Goal: Register for event/course

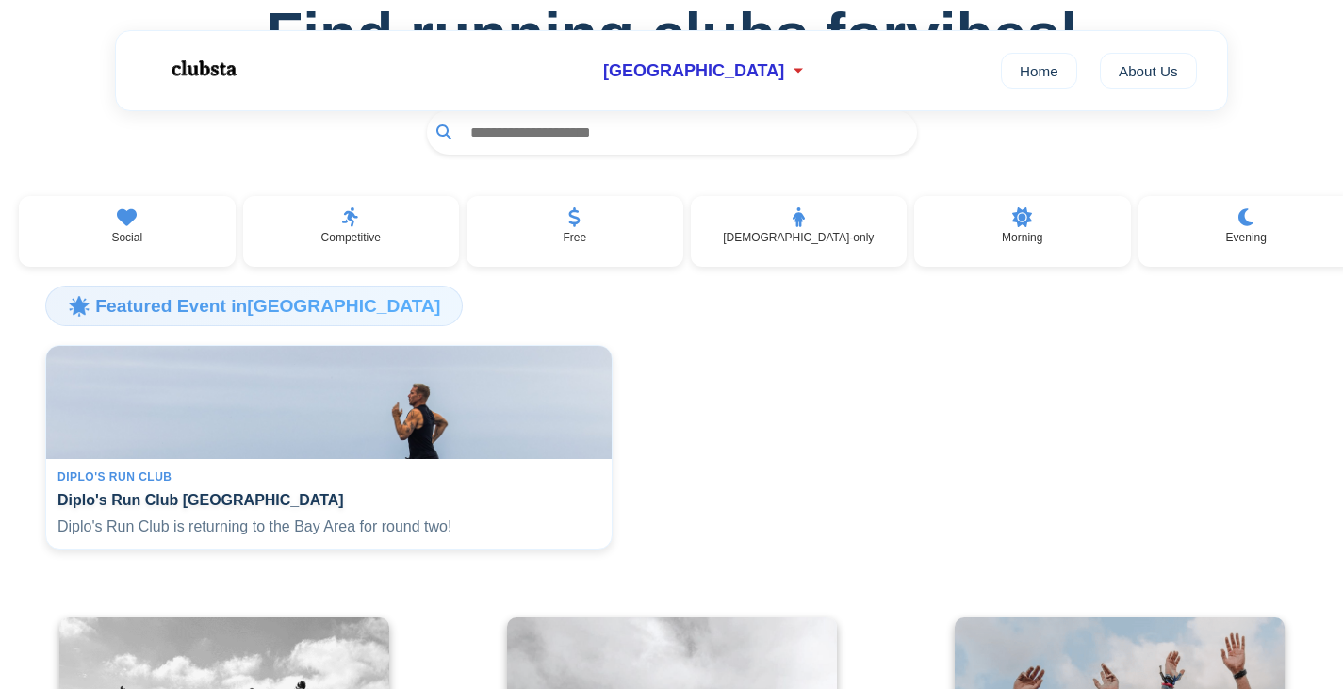
scroll to position [354, 0]
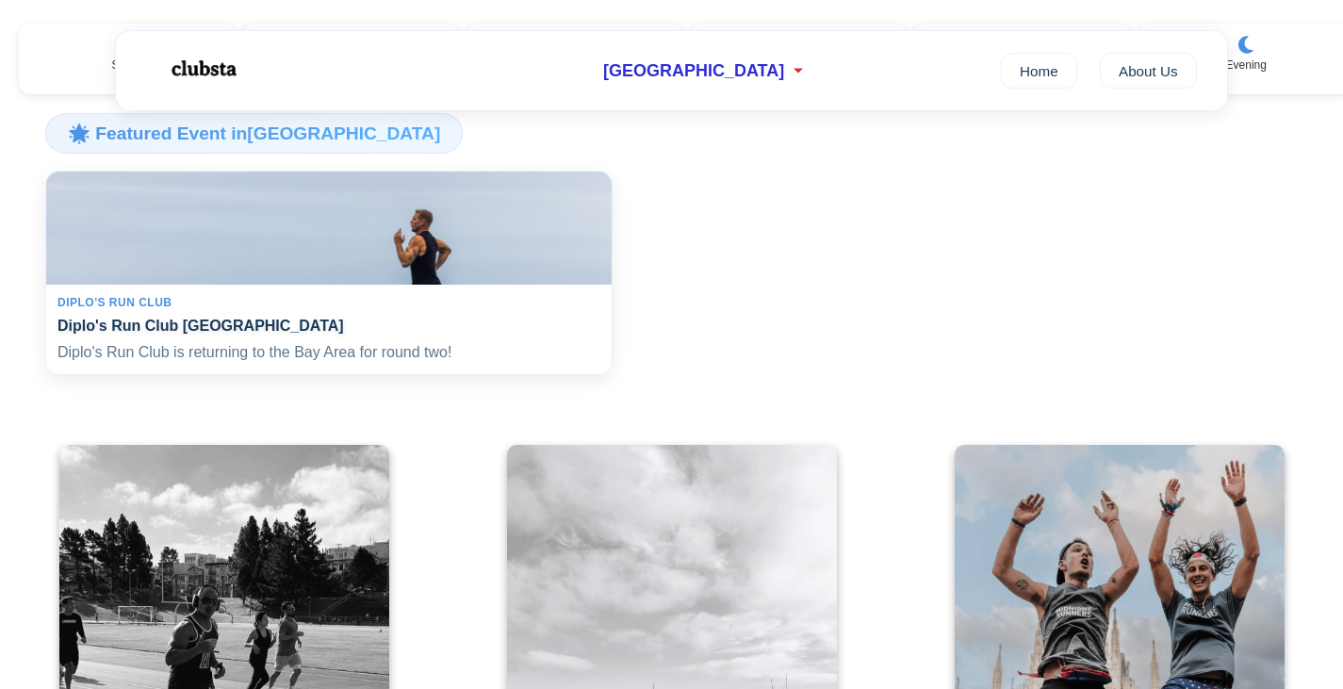
click at [273, 321] on div "Diplo's Run Club Diplo's Run Club San Francisco Diplo's Run Club is returning t…" at bounding box center [329, 330] width 566 height 90
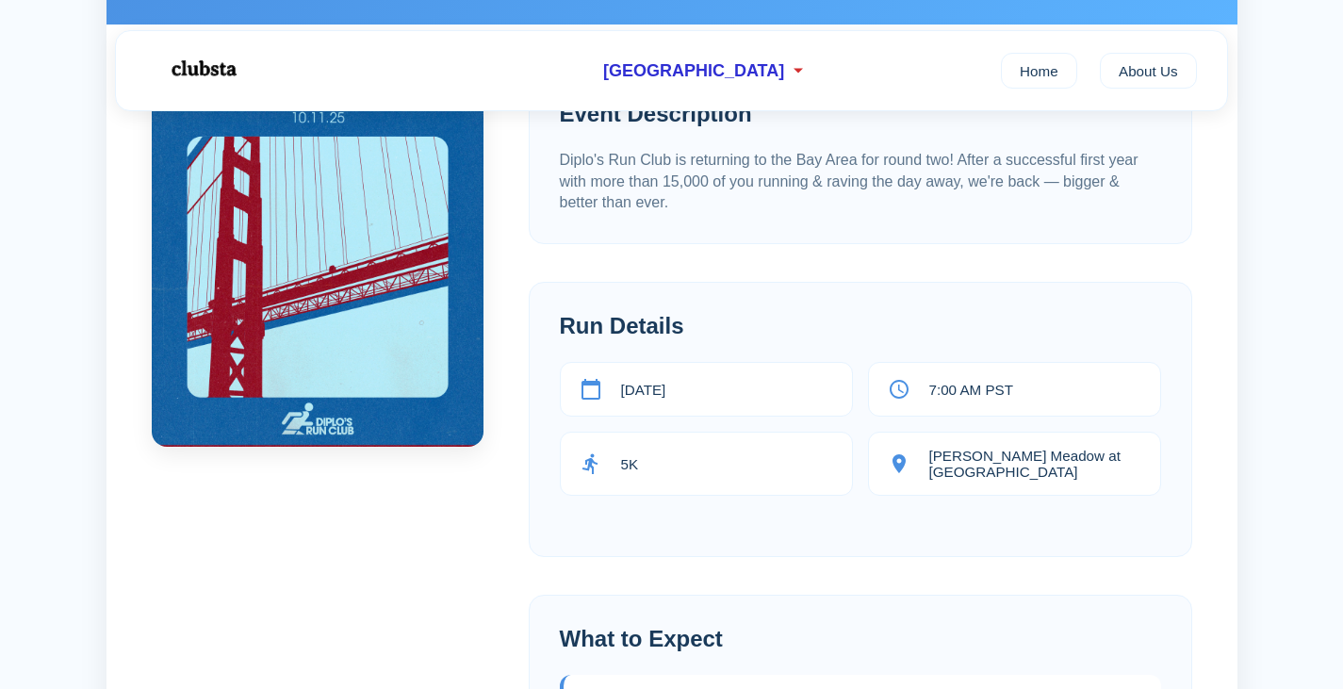
scroll to position [314, 0]
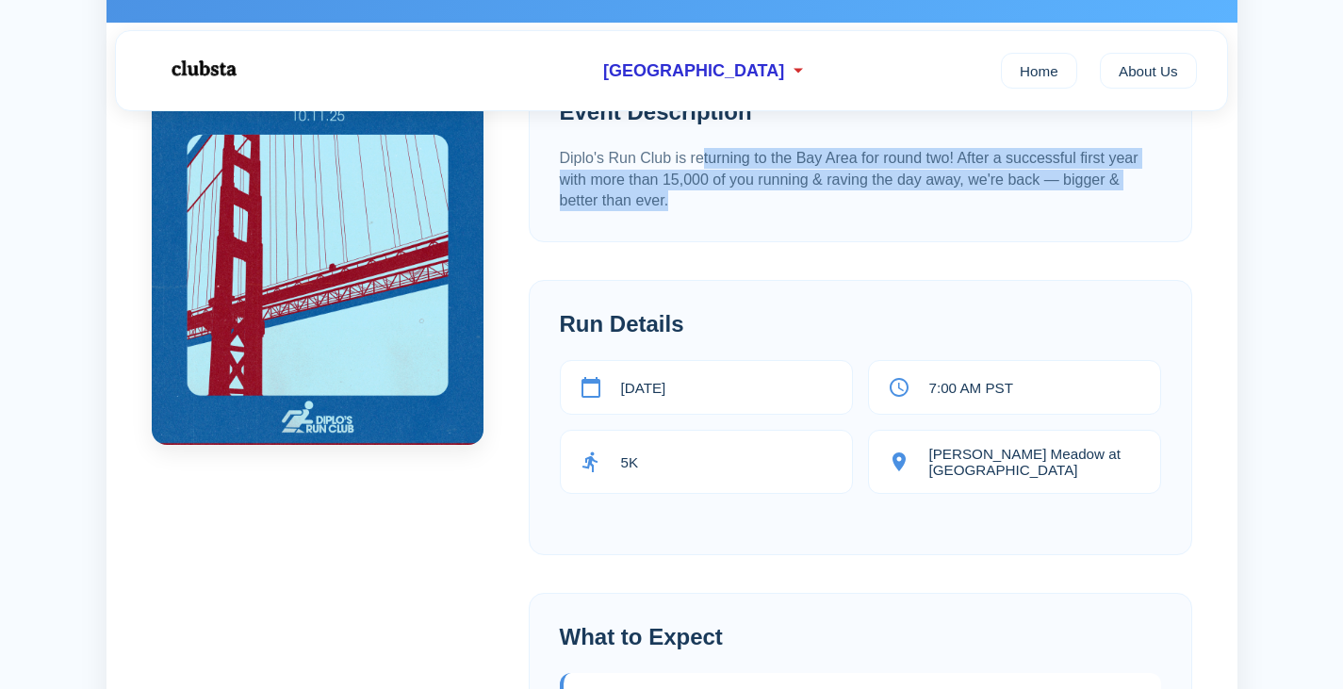
drag, startPoint x: 703, startPoint y: 150, endPoint x: 700, endPoint y: 200, distance: 50.0
click at [700, 199] on p "Diplo's Run Club is returning to the Bay Area for round two! After a successful…" at bounding box center [860, 179] width 601 height 63
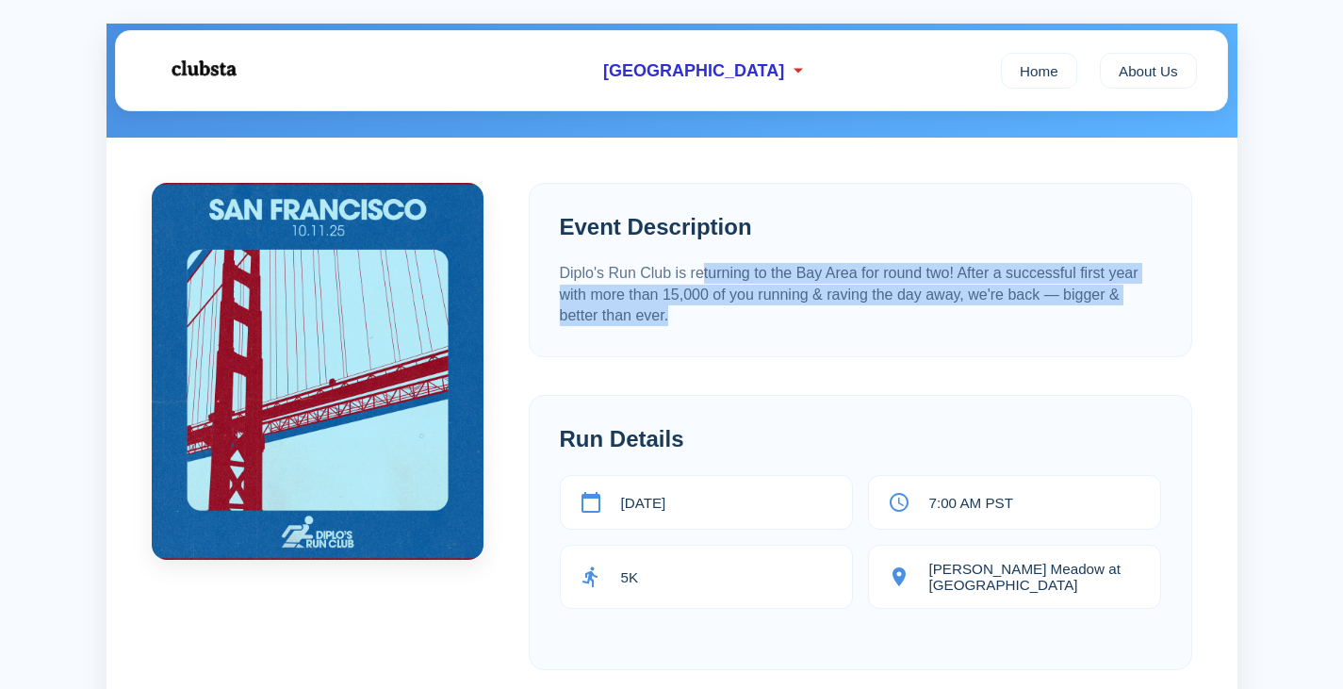
click at [755, 302] on p "Diplo's Run Club is returning to the Bay Area for round two! After a successful…" at bounding box center [860, 294] width 601 height 63
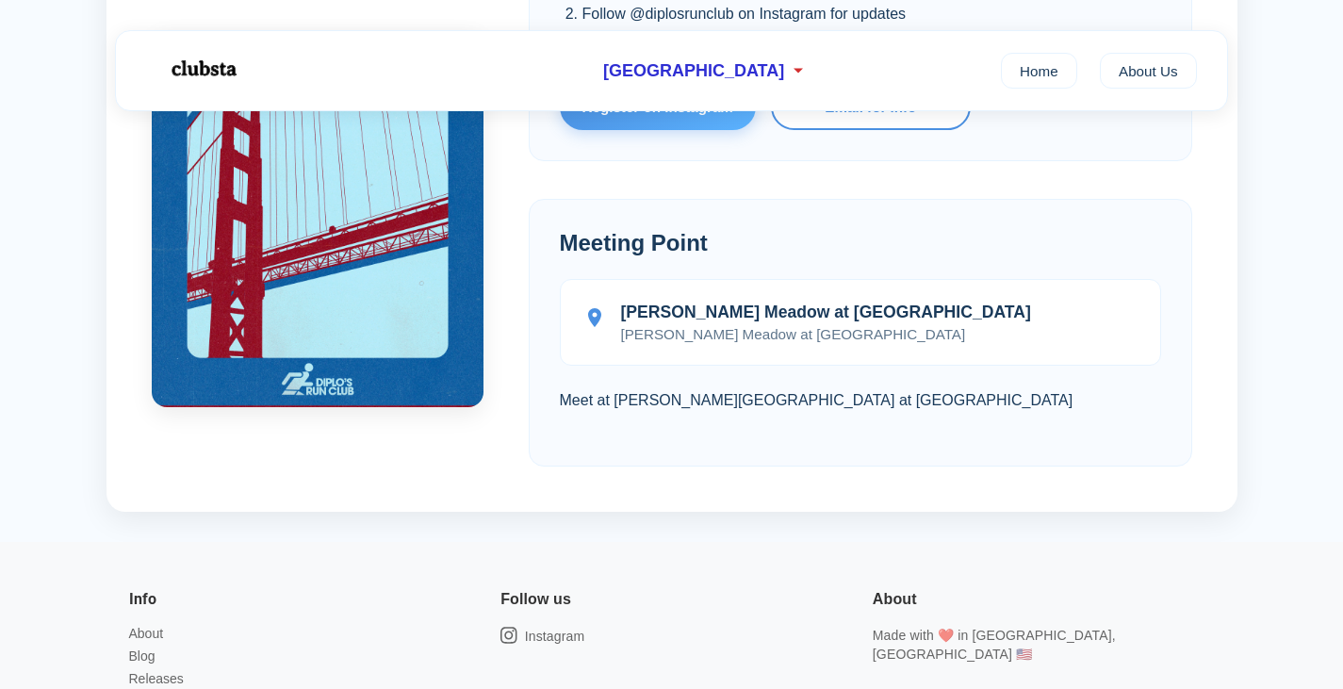
scroll to position [1410, 0]
